Goal: Task Accomplishment & Management: Manage account settings

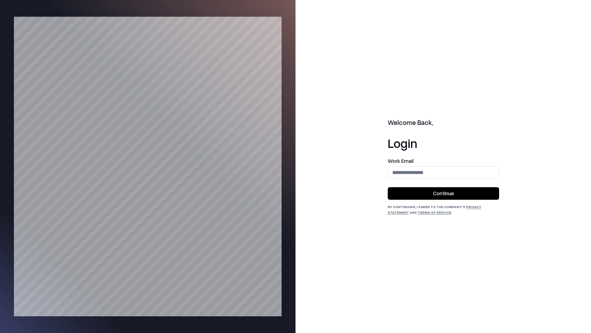
drag, startPoint x: 415, startPoint y: 26, endPoint x: 418, endPoint y: 57, distance: 31.5
click at [415, 26] on div "Welcome Back, Login Work Email Continue By continuing, I agree to the Company's…" at bounding box center [442, 166] width 295 height 333
click at [437, 178] on input "email" at bounding box center [443, 172] width 111 height 13
drag, startPoint x: 450, startPoint y: 169, endPoint x: 450, endPoint y: 173, distance: 3.8
click at [450, 169] on input "email" at bounding box center [443, 172] width 111 height 13
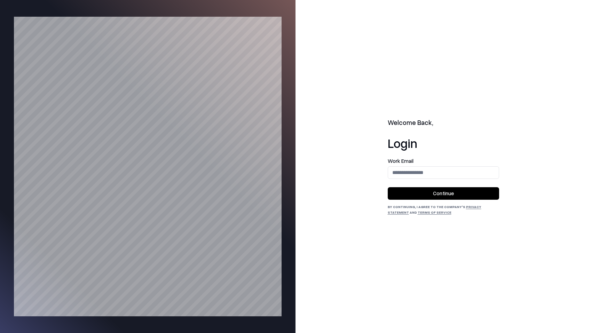
click at [452, 155] on div "Welcome Back, Login Work Email Continue By continuing, I agree to the Company's…" at bounding box center [443, 166] width 111 height 97
drag, startPoint x: 446, startPoint y: 175, endPoint x: 460, endPoint y: 168, distance: 15.4
click at [446, 175] on input "email" at bounding box center [443, 172] width 111 height 13
click at [395, 22] on div "Welcome Back, Login Work Email Continue By continuing, I agree to the Company's…" at bounding box center [442, 166] width 295 height 333
click at [495, 65] on div "Welcome Back, Login Work Email Continue By continuing, I agree to the Company's…" at bounding box center [442, 166] width 295 height 333
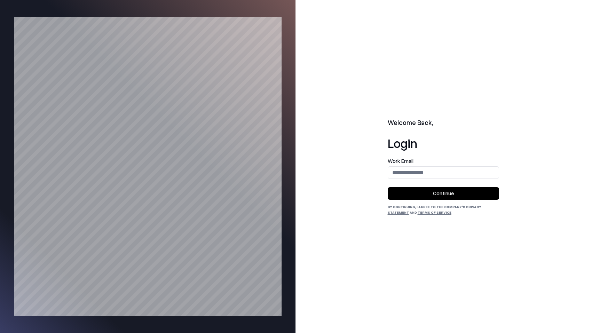
drag, startPoint x: 459, startPoint y: 165, endPoint x: 590, endPoint y: 109, distance: 142.6
click at [459, 165] on div "Work Email" at bounding box center [443, 168] width 111 height 21
